Goal: Task Accomplishment & Management: Manage account settings

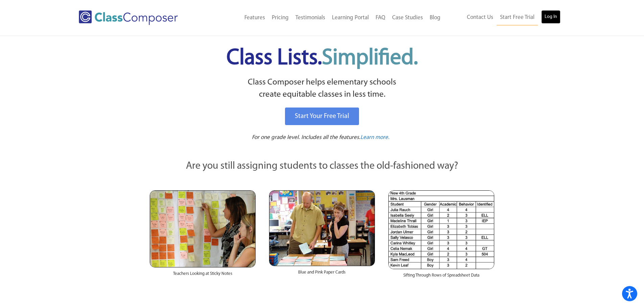
click at [544, 16] on link "Log In" at bounding box center [550, 17] width 19 height 14
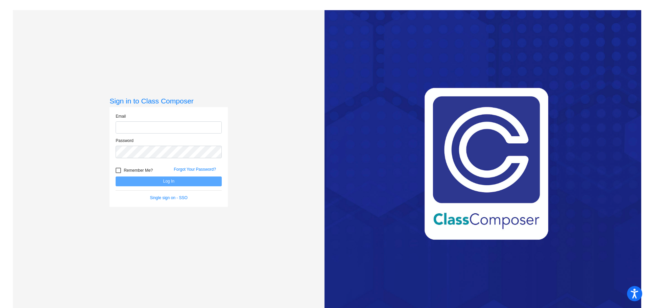
type input "[PERSON_NAME][EMAIL_ADDRESS][PERSON_NAME][DOMAIN_NAME]"
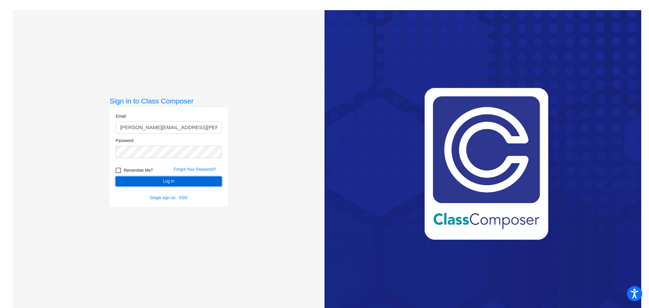
click at [190, 182] on button "Log In" at bounding box center [169, 181] width 106 height 10
